Goal: Information Seeking & Learning: Learn about a topic

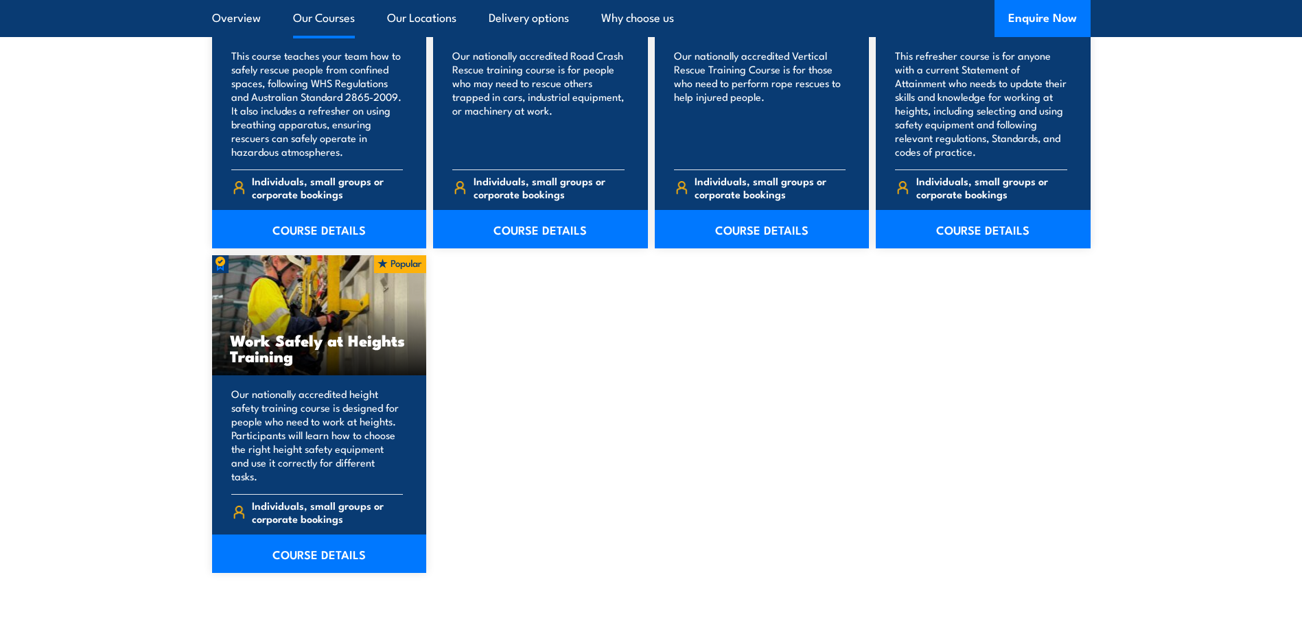
scroll to position [1647, 0]
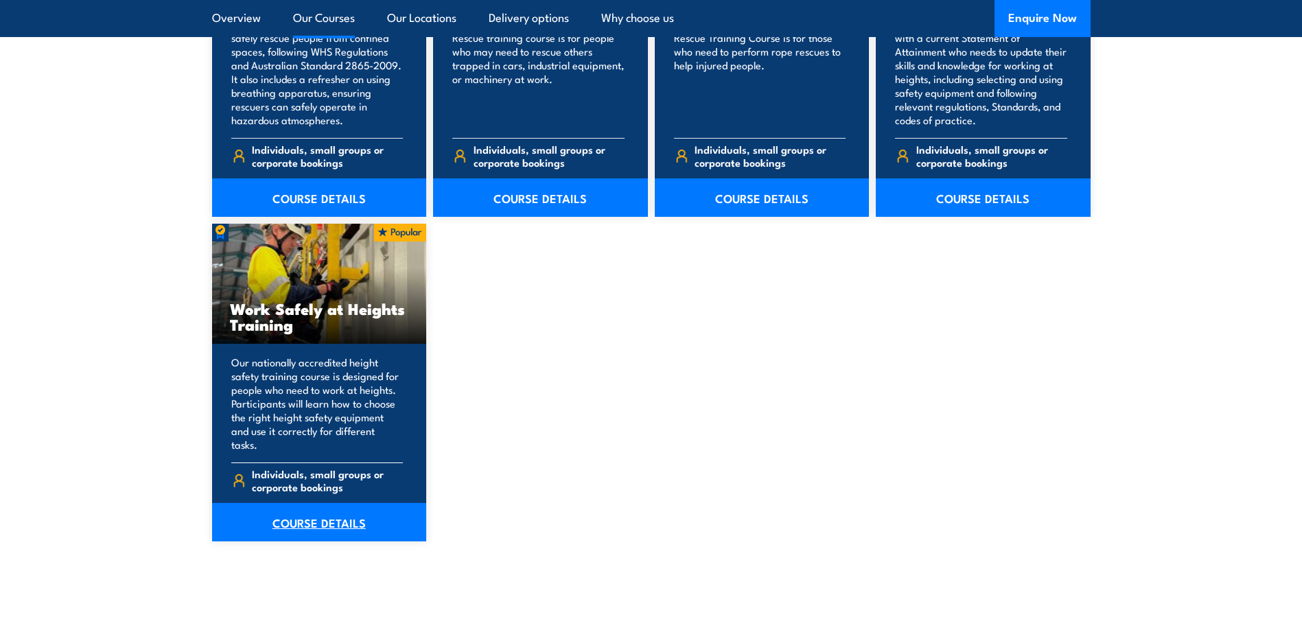
click at [308, 511] on link "COURSE DETAILS" at bounding box center [319, 522] width 215 height 38
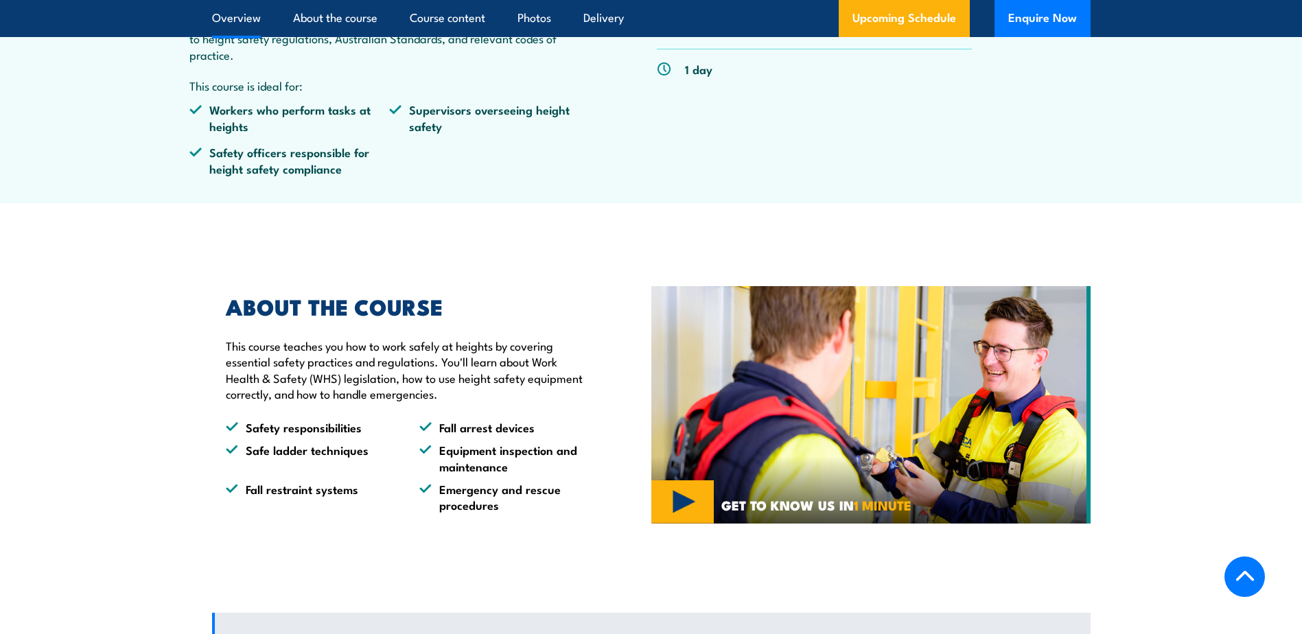
scroll to position [549, 0]
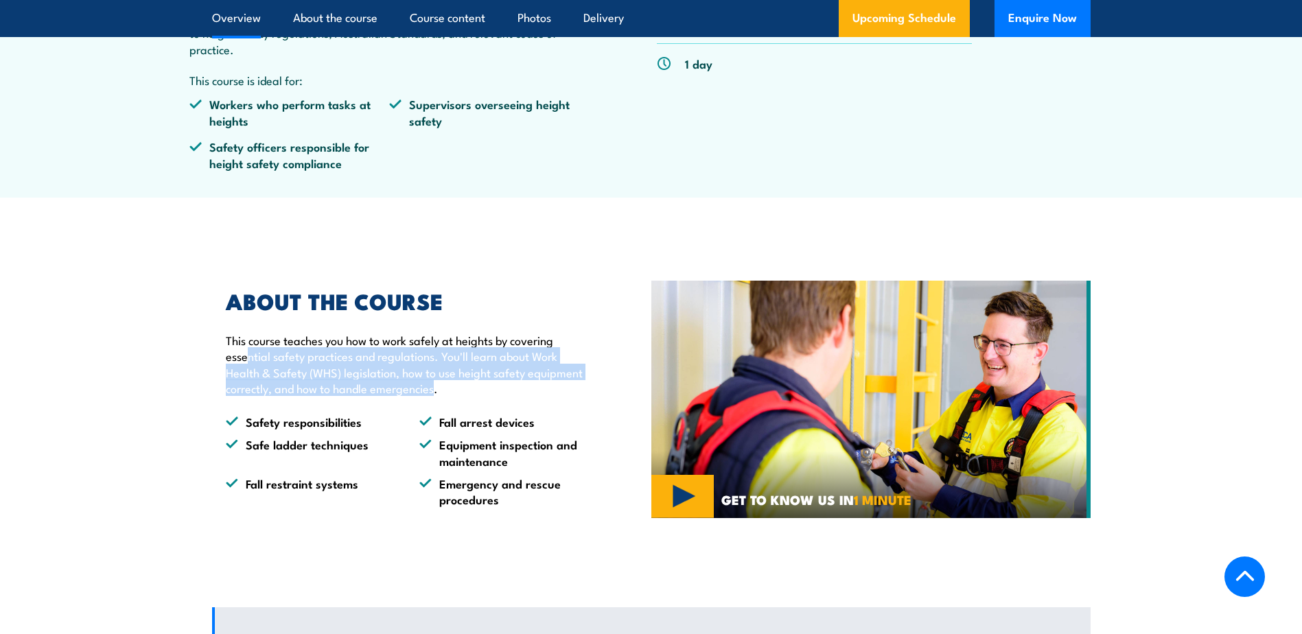
drag, startPoint x: 246, startPoint y: 350, endPoint x: 437, endPoint y: 386, distance: 194.1
click at [437, 386] on p "This course teaches you how to work safely at heights by covering essential saf…" at bounding box center [407, 364] width 362 height 65
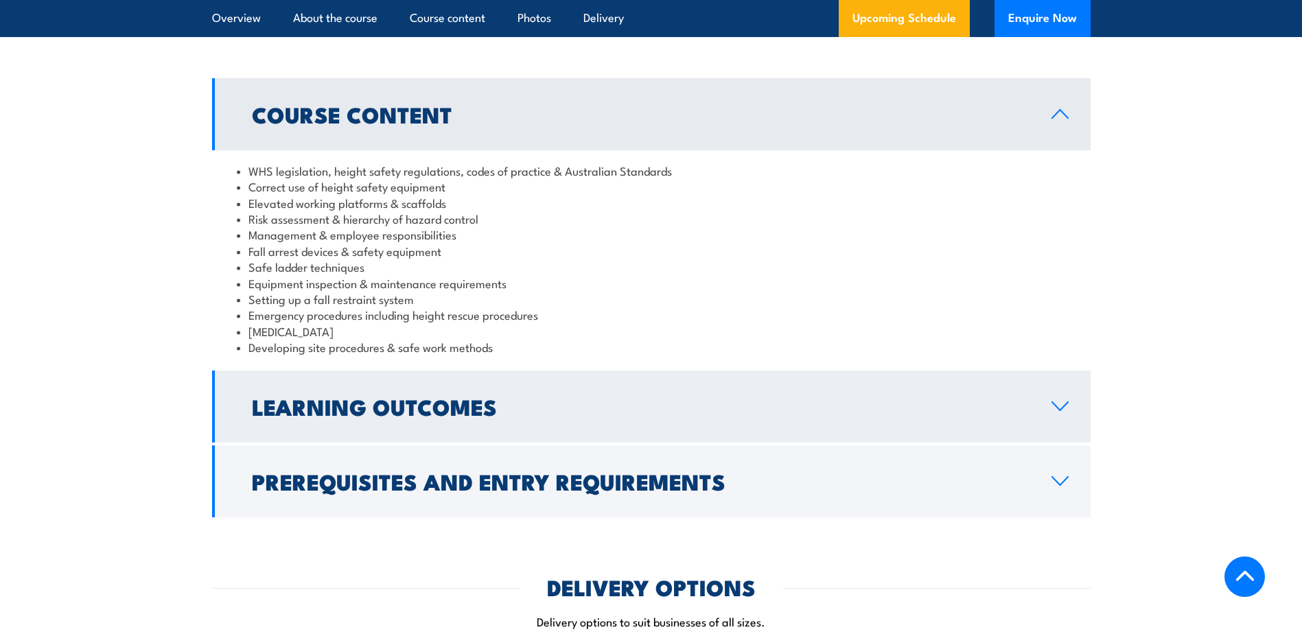
scroll to position [1098, 0]
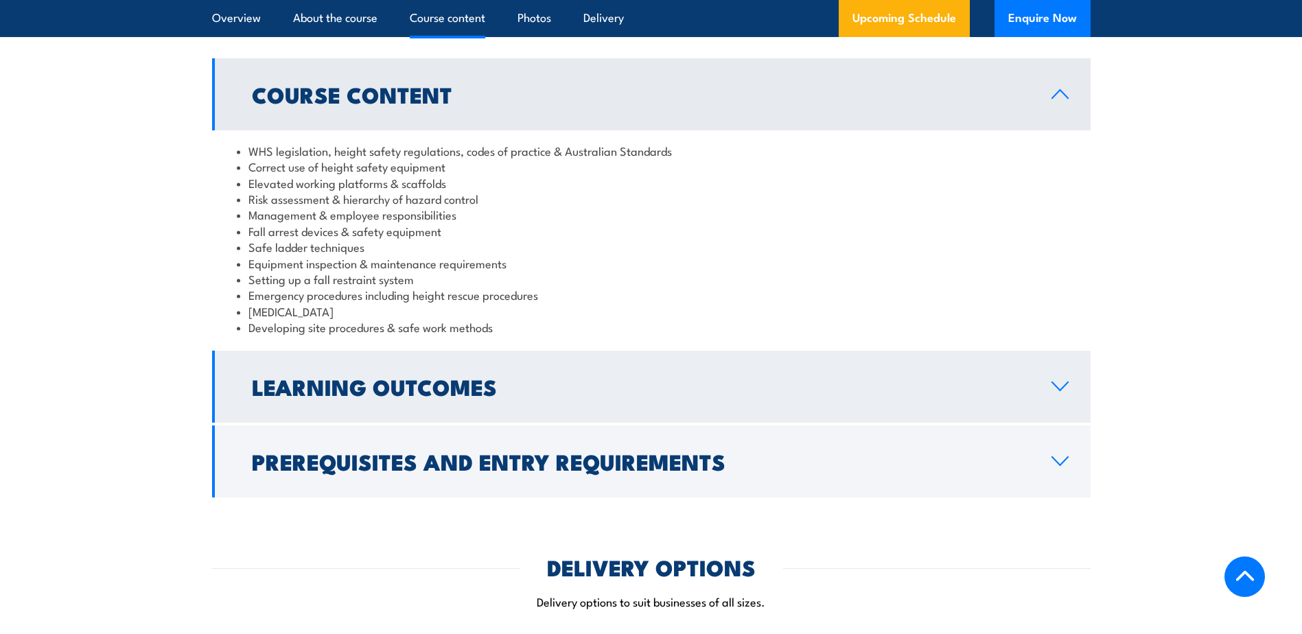
click at [1056, 391] on icon at bounding box center [1060, 386] width 19 height 11
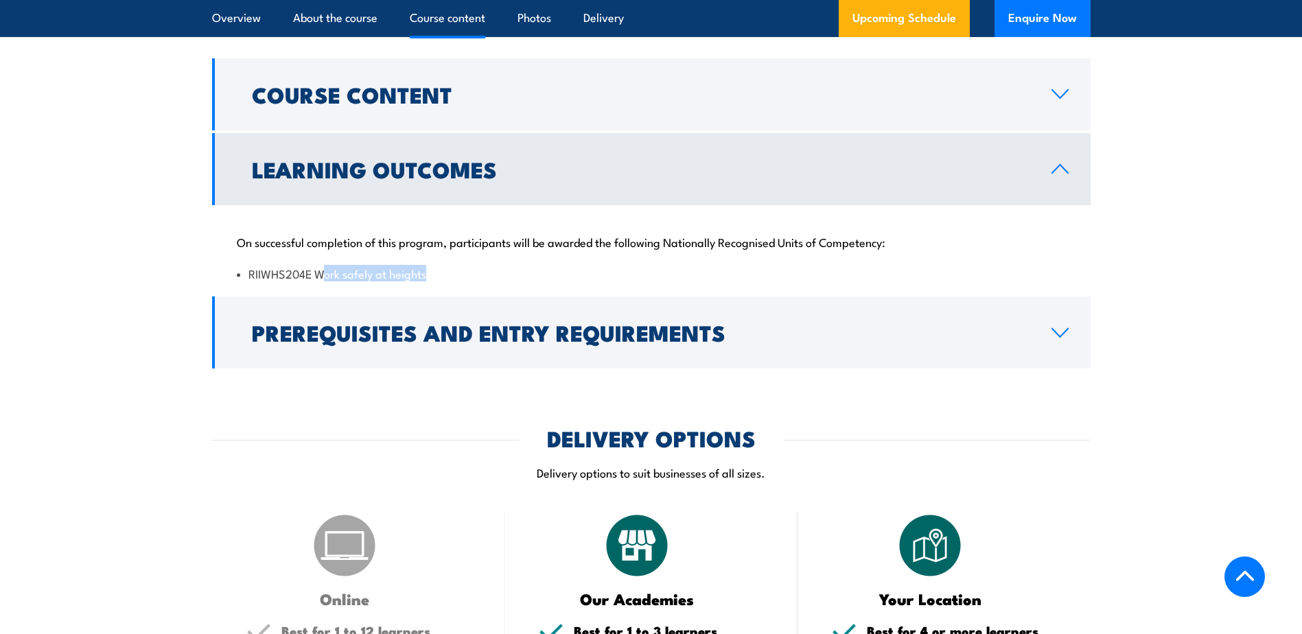
drag, startPoint x: 327, startPoint y: 277, endPoint x: 428, endPoint y: 272, distance: 101.0
click at [428, 272] on li "RIIWHS204E Work safely at heights" at bounding box center [651, 274] width 829 height 16
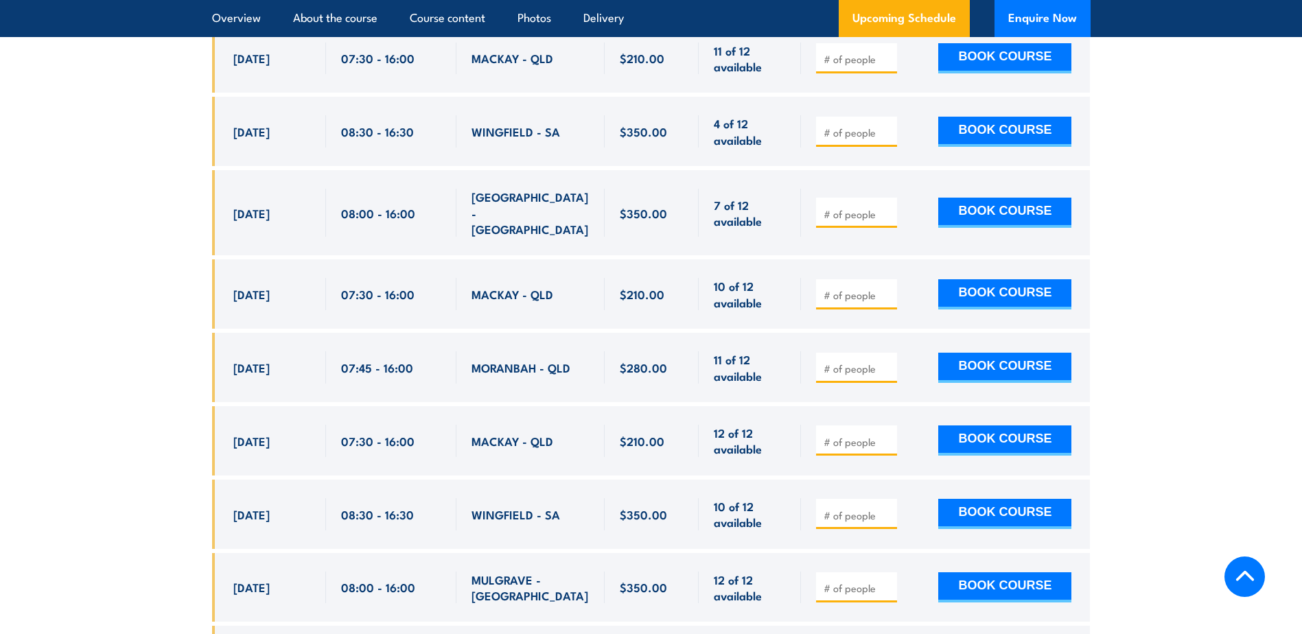
scroll to position [1991, 0]
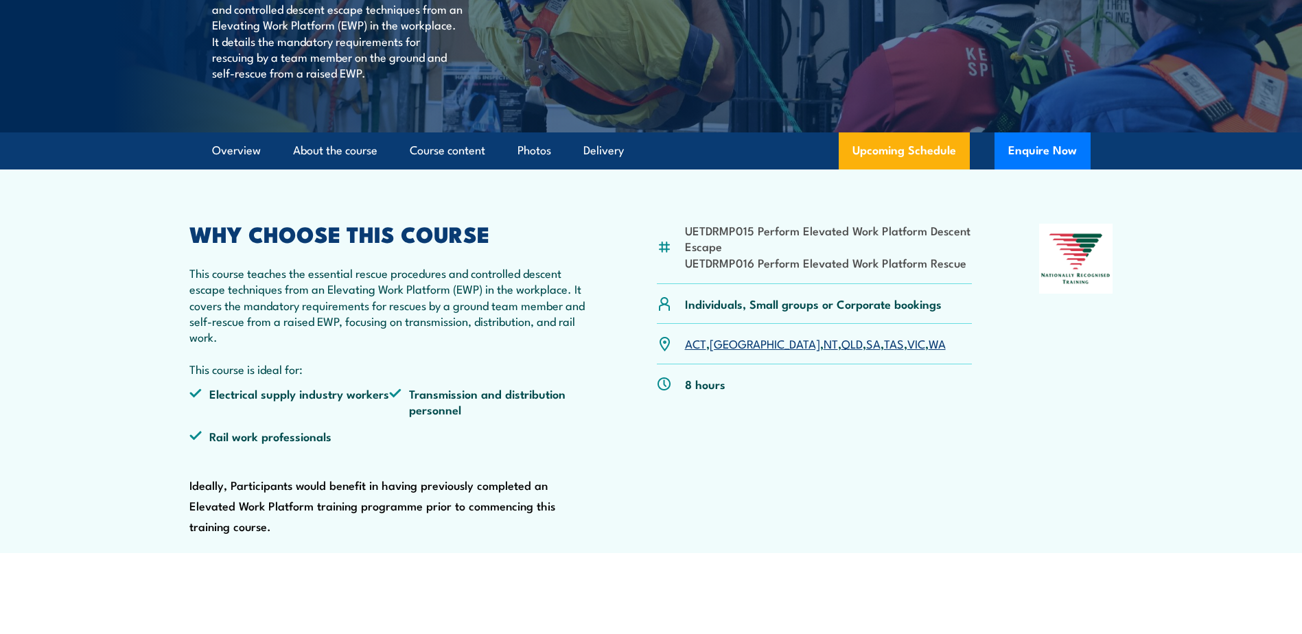
scroll to position [343, 0]
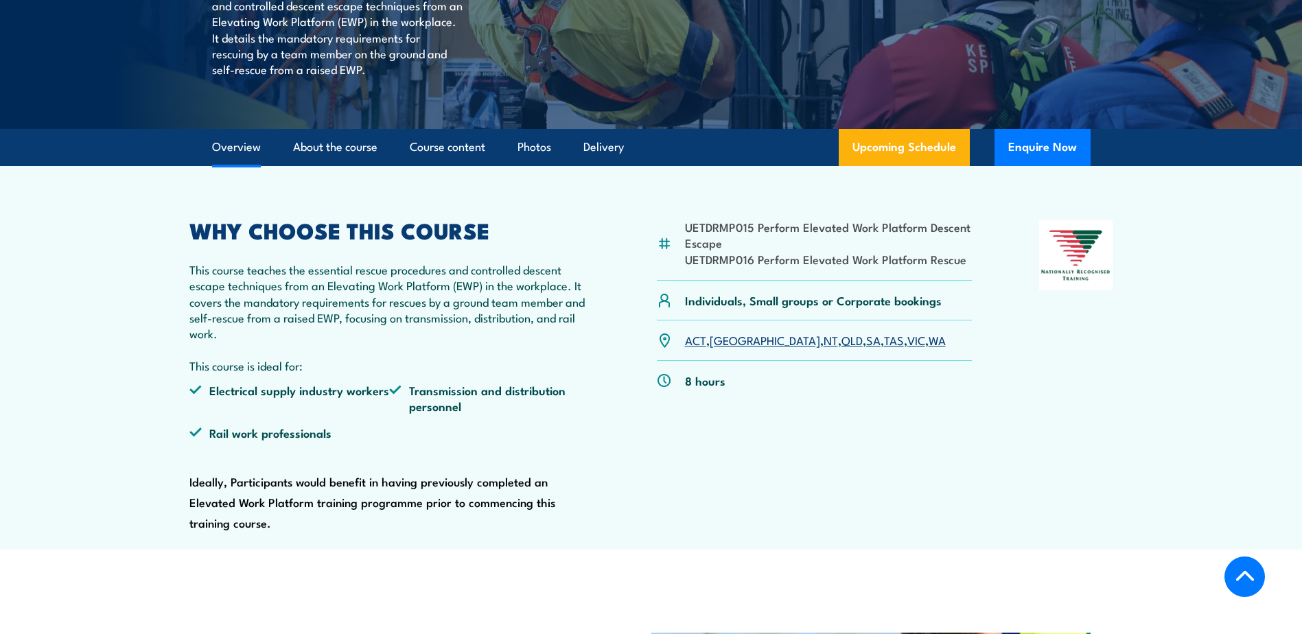
click at [866, 343] on link "SA" at bounding box center [873, 340] width 14 height 16
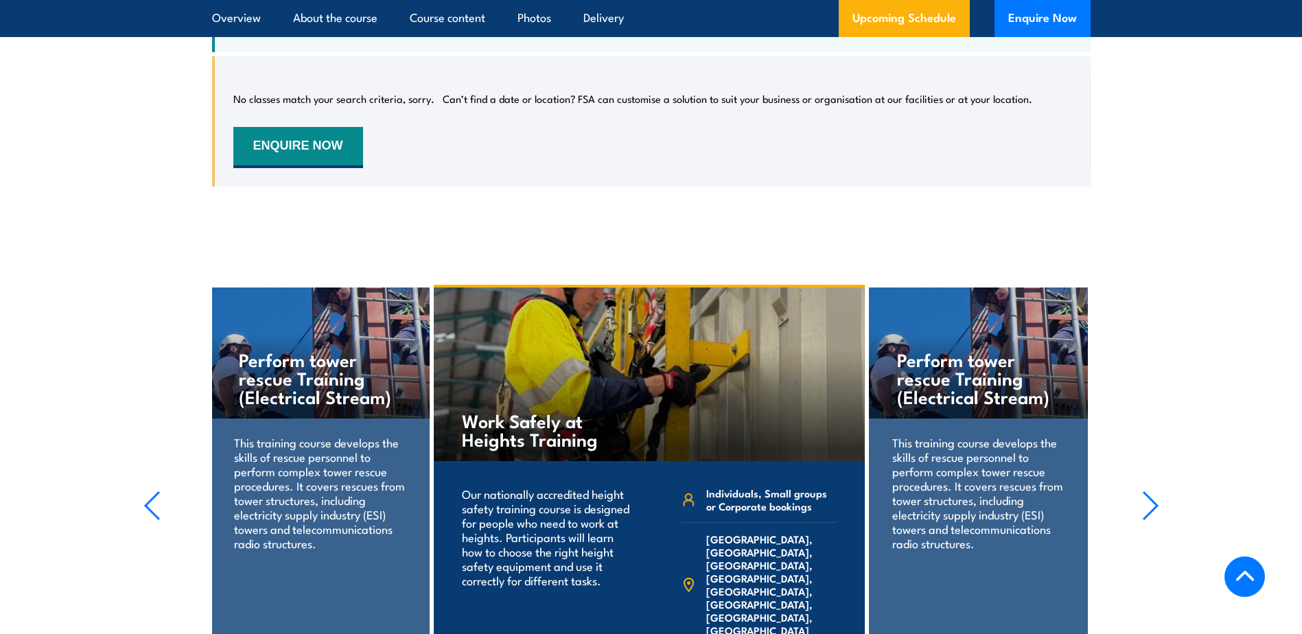
scroll to position [2298, 0]
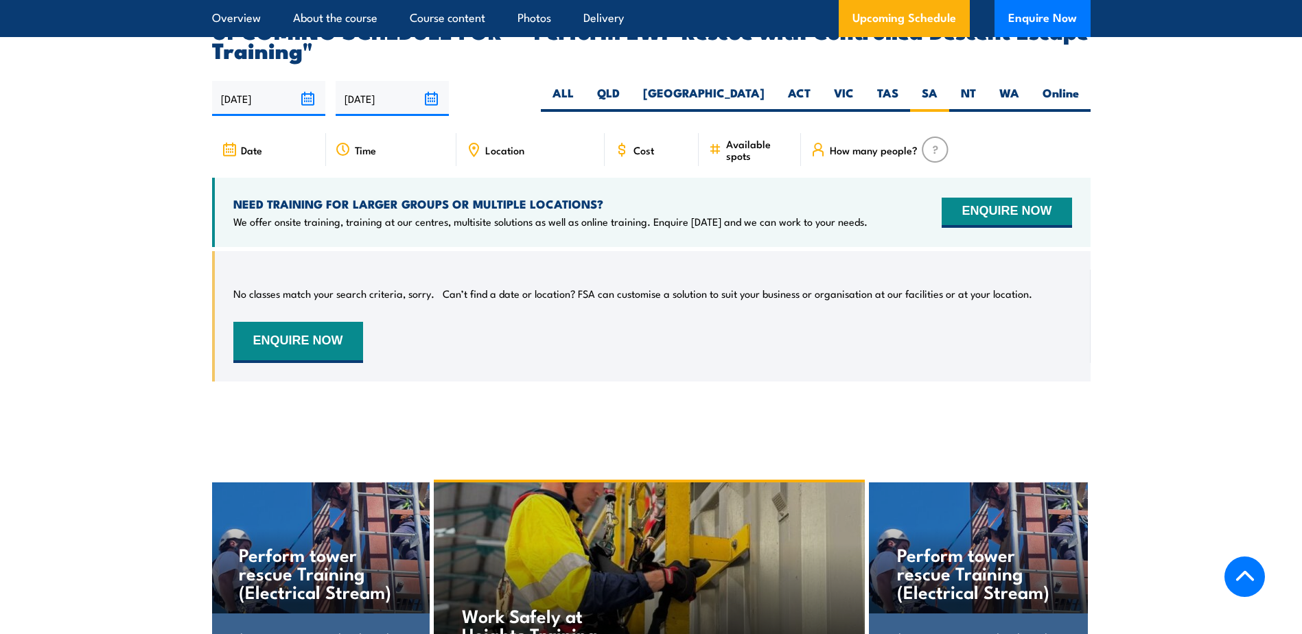
click at [642, 144] on span "Cost" at bounding box center [644, 150] width 21 height 12
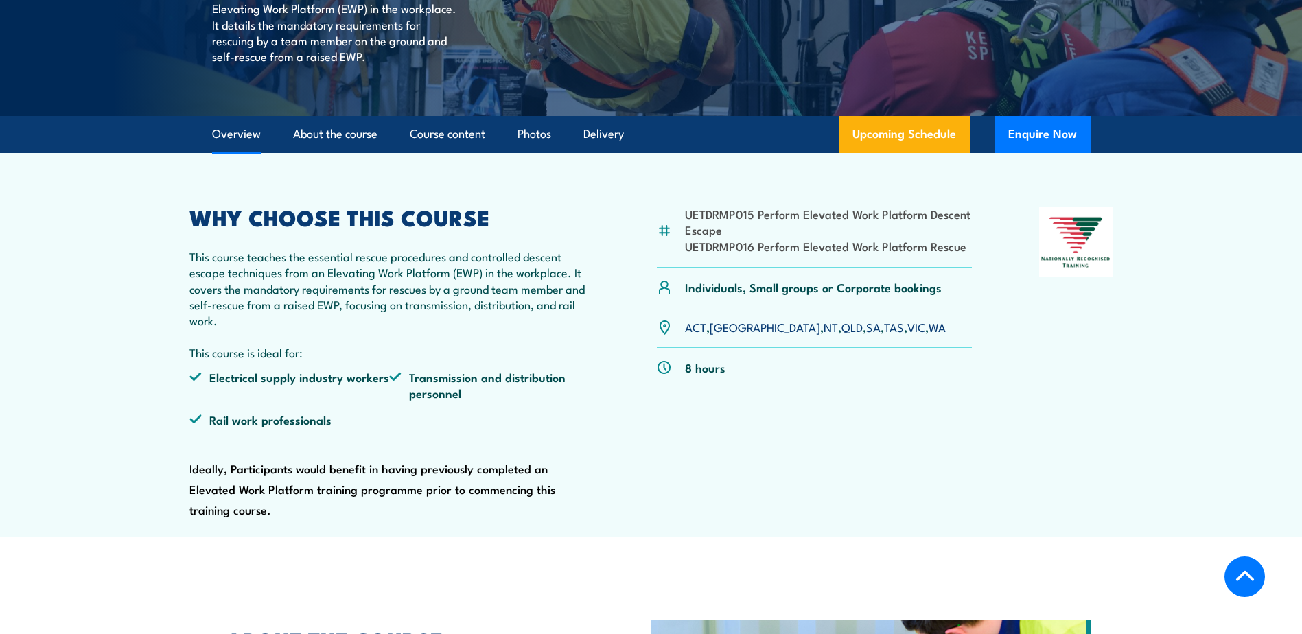
scroll to position [321, 0]
